Goal: Information Seeking & Learning: Check status

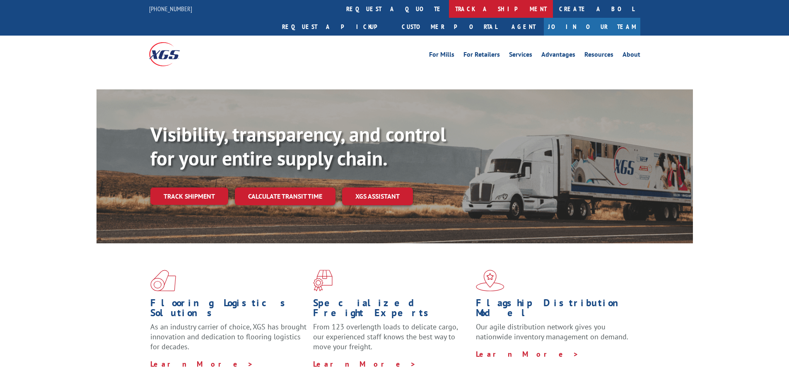
click at [449, 12] on link "track a shipment" at bounding box center [501, 9] width 104 height 18
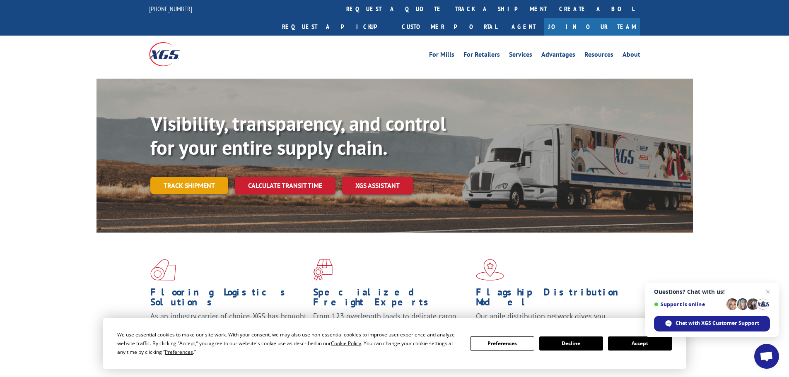
click at [200, 177] on link "Track shipment" at bounding box center [189, 185] width 78 height 17
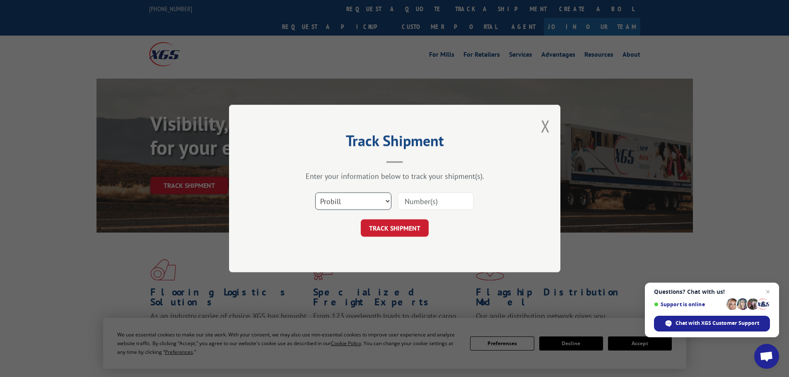
click at [352, 208] on select "Select category... Probill BOL PO" at bounding box center [353, 200] width 76 height 17
select select "bol"
click at [315, 192] on select "Select category... Probill BOL PO" at bounding box center [353, 200] width 76 height 17
click at [445, 203] on input at bounding box center [435, 200] width 76 height 17
type input "253740"
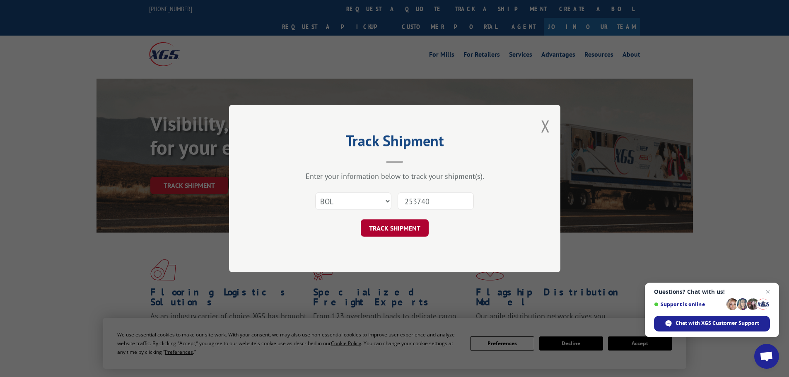
click at [423, 235] on button "TRACK SHIPMENT" at bounding box center [395, 227] width 68 height 17
